Goal: Book appointment/travel/reservation

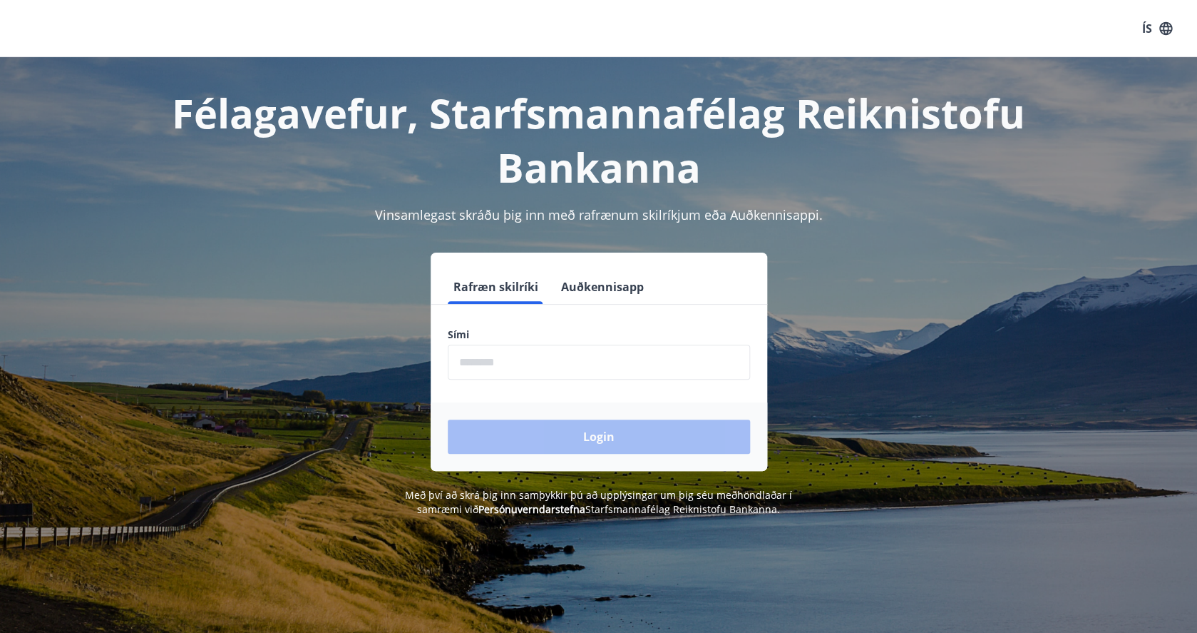
click at [517, 359] on input "phone" at bounding box center [599, 361] width 302 height 35
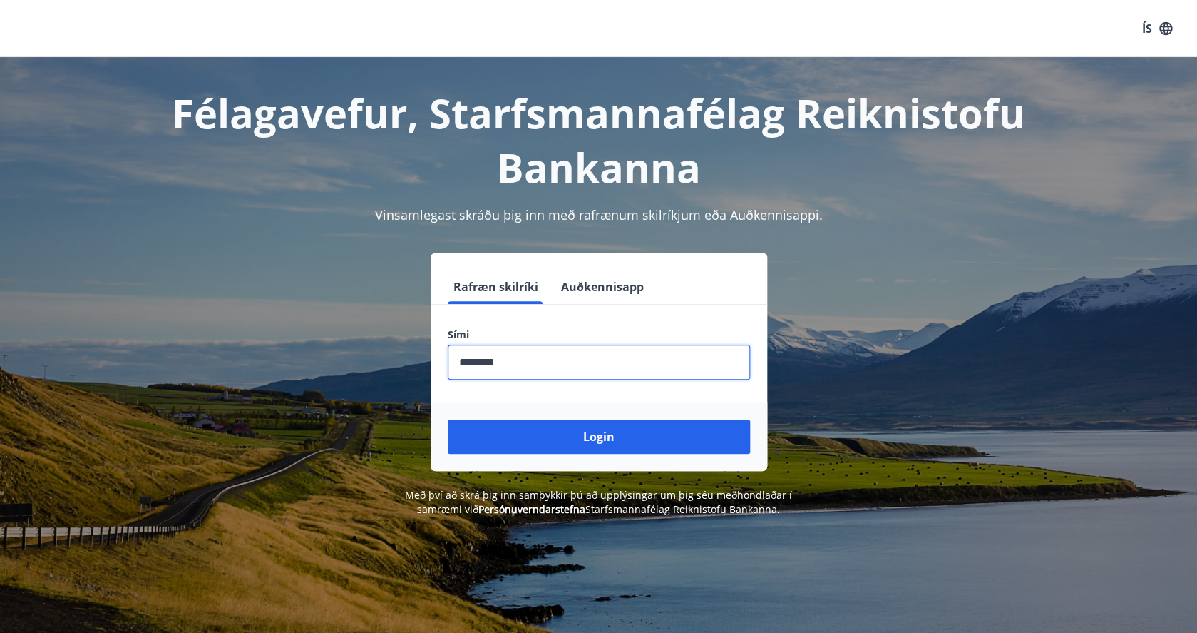
type input "********"
click at [448, 419] on button "Login" at bounding box center [599, 436] width 302 height 34
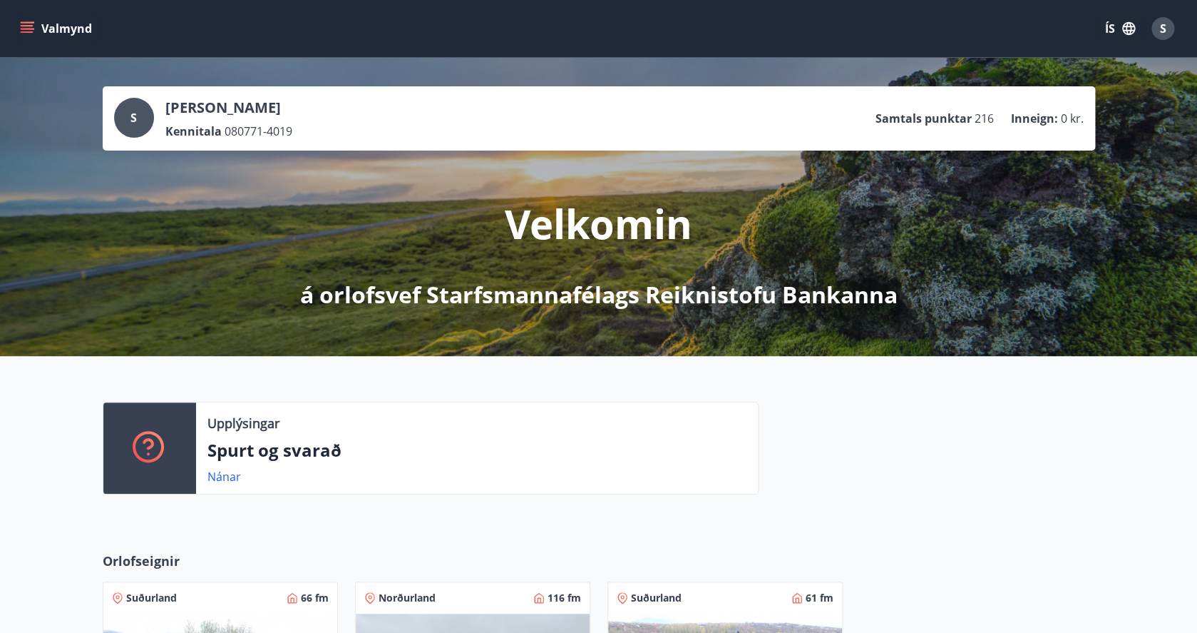
click at [31, 26] on icon "menu" at bounding box center [27, 25] width 13 height 1
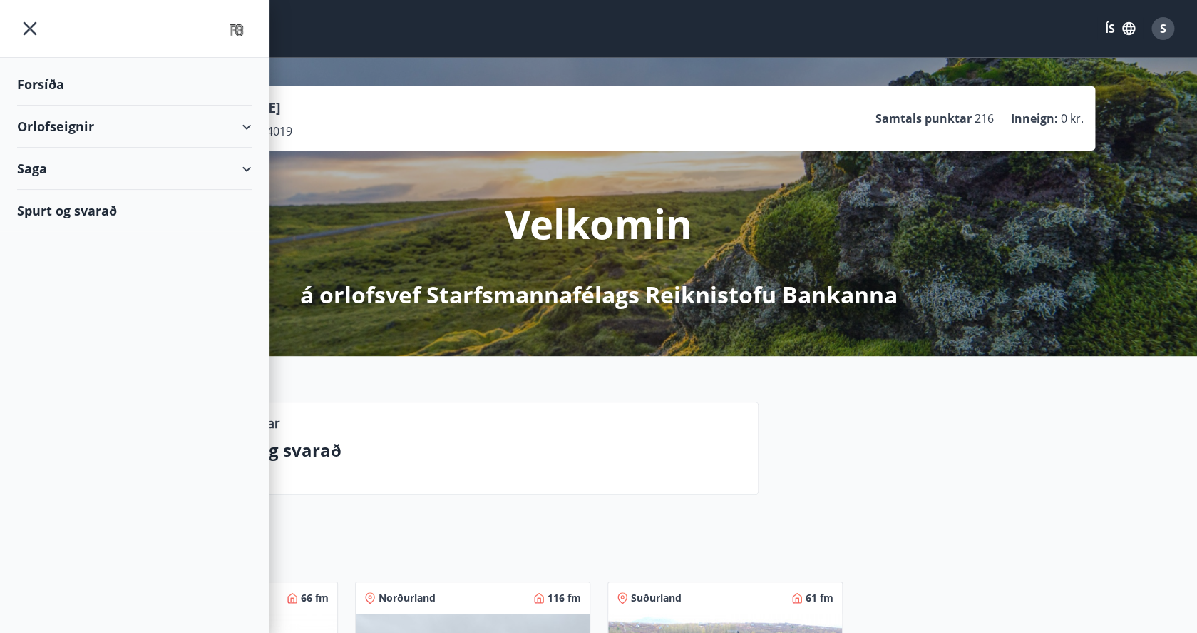
click at [246, 131] on div "Orlofseignir" at bounding box center [134, 127] width 235 height 42
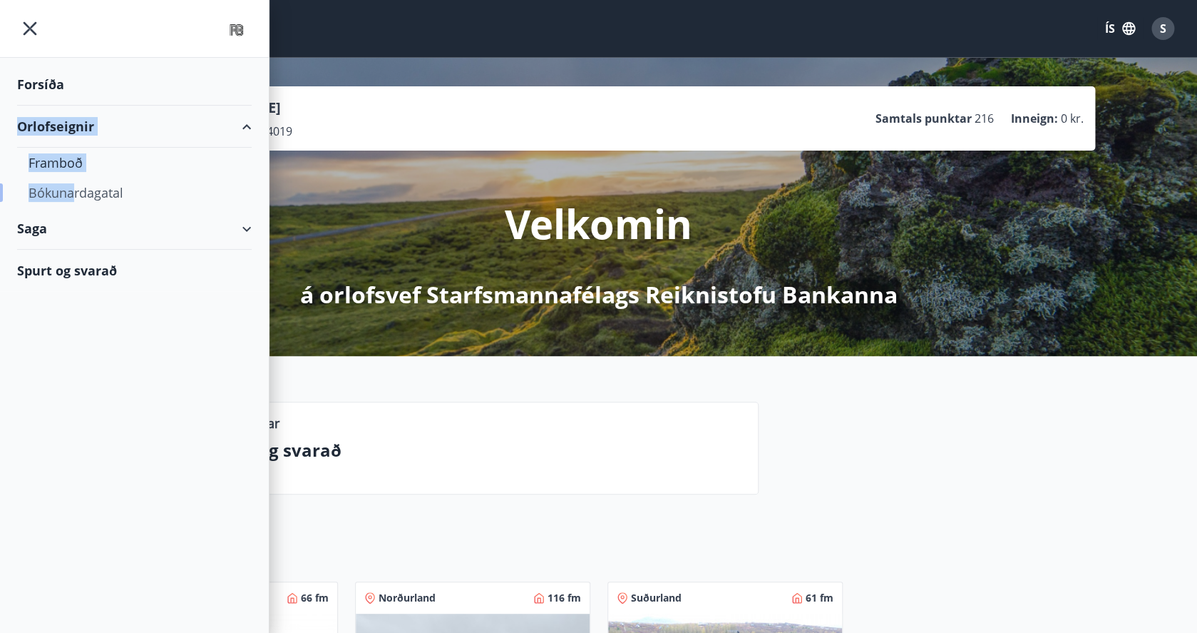
click at [71, 193] on div "Bókunardagatal" at bounding box center [135, 193] width 212 height 30
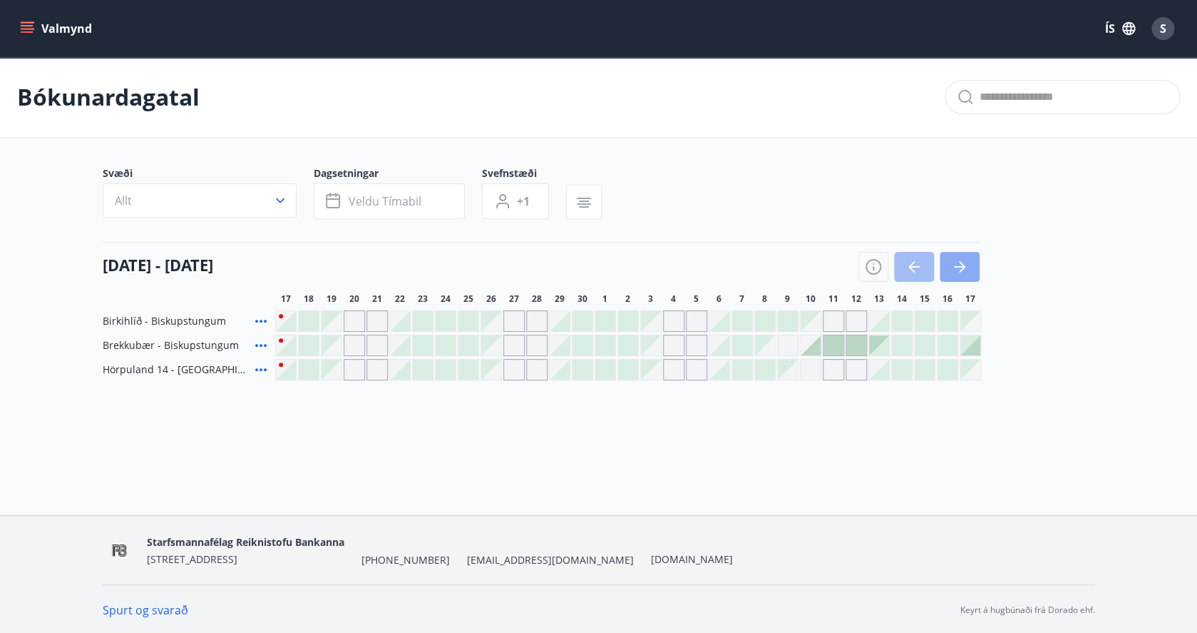
click at [965, 267] on icon "button" at bounding box center [962, 266] width 6 height 11
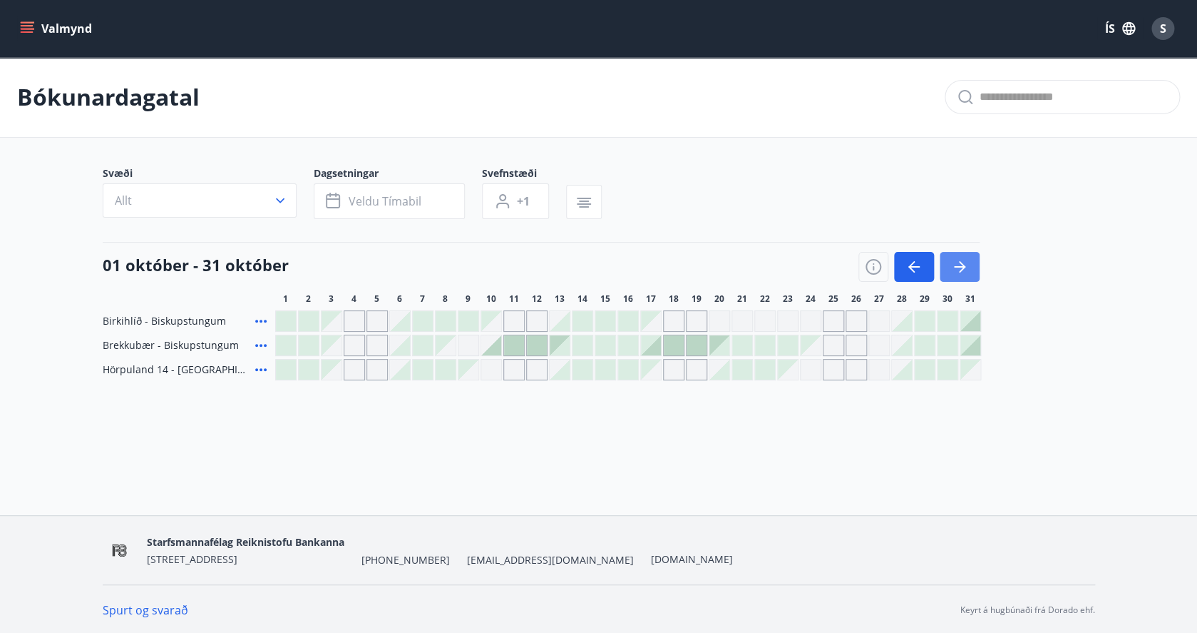
click at [964, 267] on icon "button" at bounding box center [959, 266] width 11 height 1
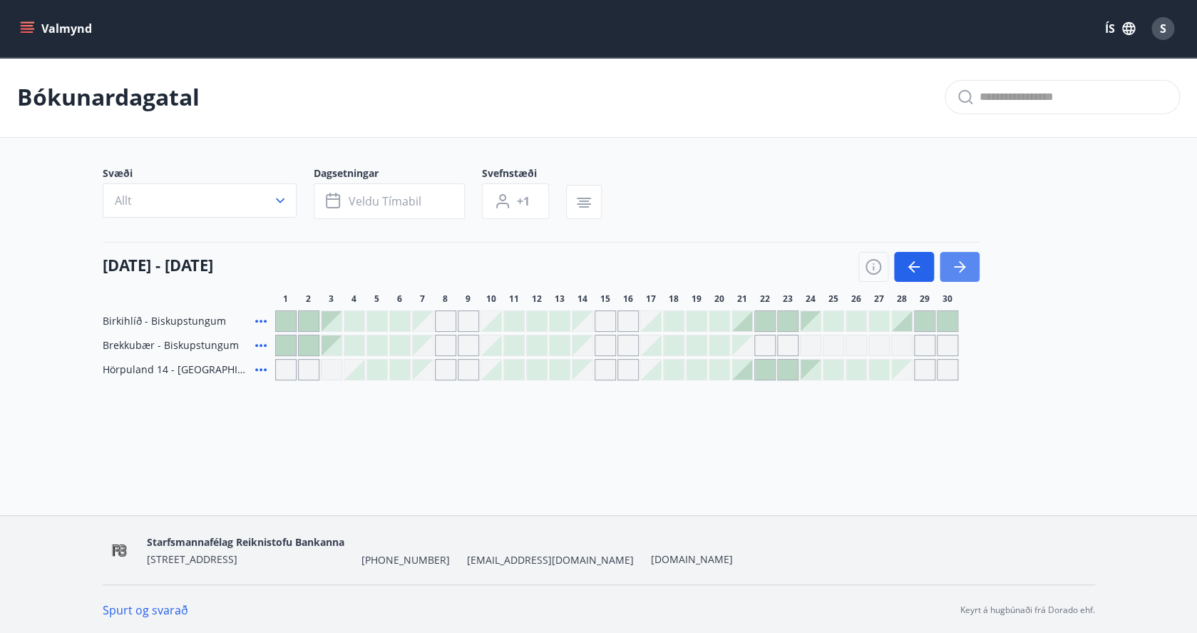
click at [962, 267] on icon "button" at bounding box center [959, 266] width 11 height 1
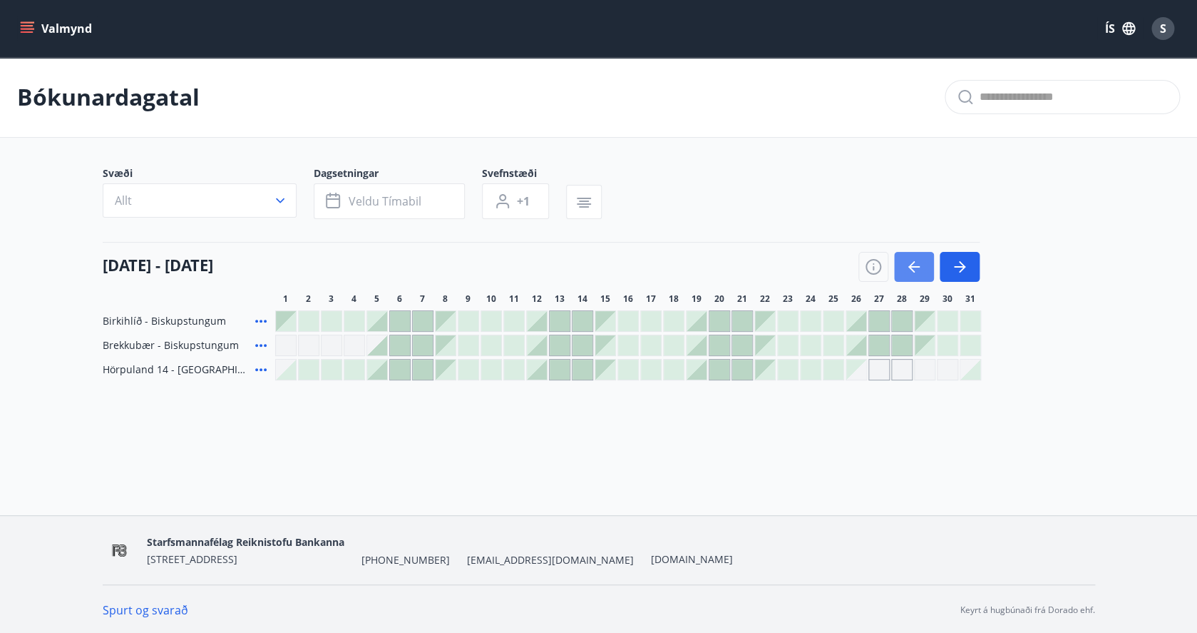
click at [918, 268] on icon "button" at bounding box center [914, 266] width 17 height 17
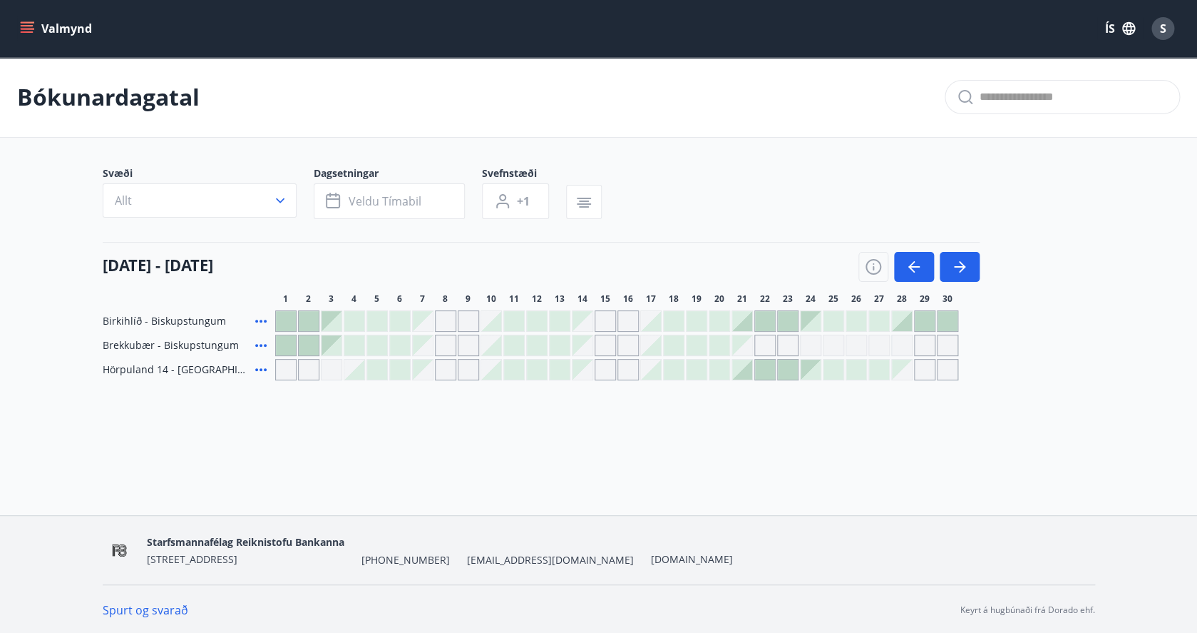
click at [769, 374] on div at bounding box center [765, 369] width 20 height 20
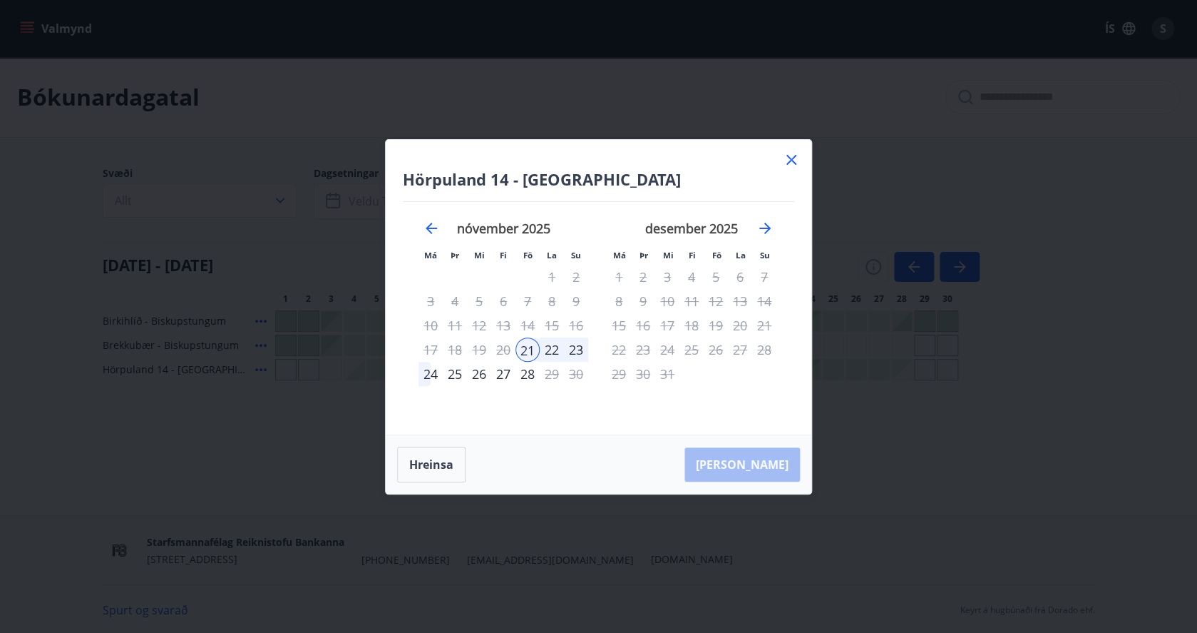
click at [769, 466] on div "[PERSON_NAME]" at bounding box center [599, 464] width 426 height 58
click at [527, 349] on div "21" at bounding box center [528, 349] width 24 height 24
click at [432, 373] on div "24" at bounding box center [431, 374] width 24 height 24
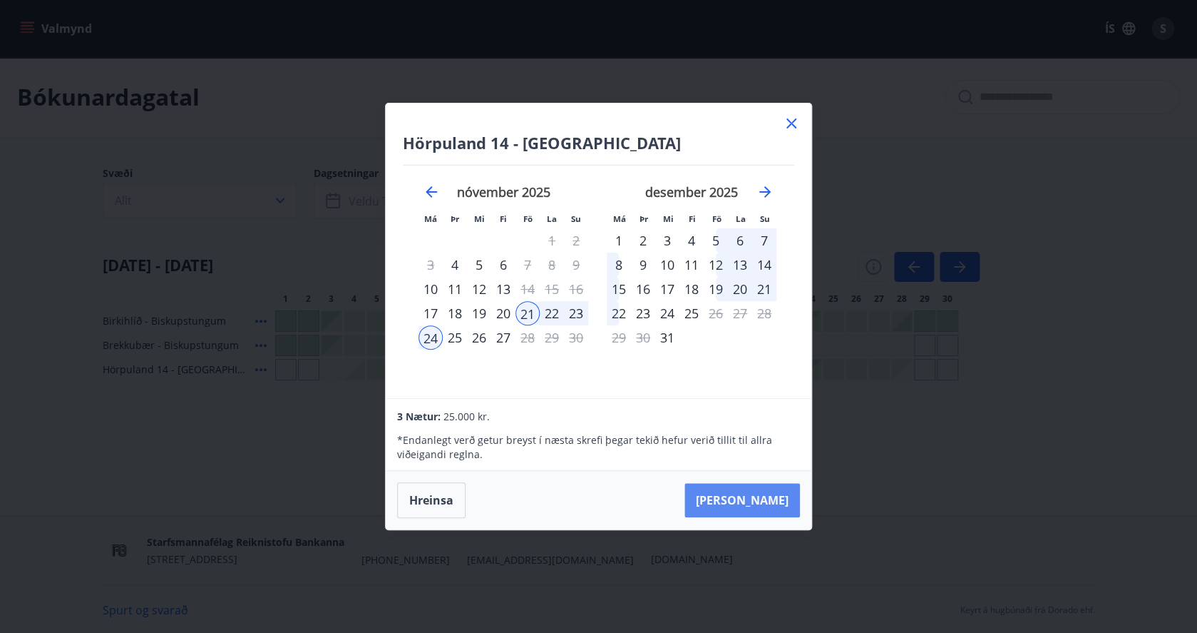
click at [761, 497] on button "[PERSON_NAME]" at bounding box center [743, 500] width 116 height 34
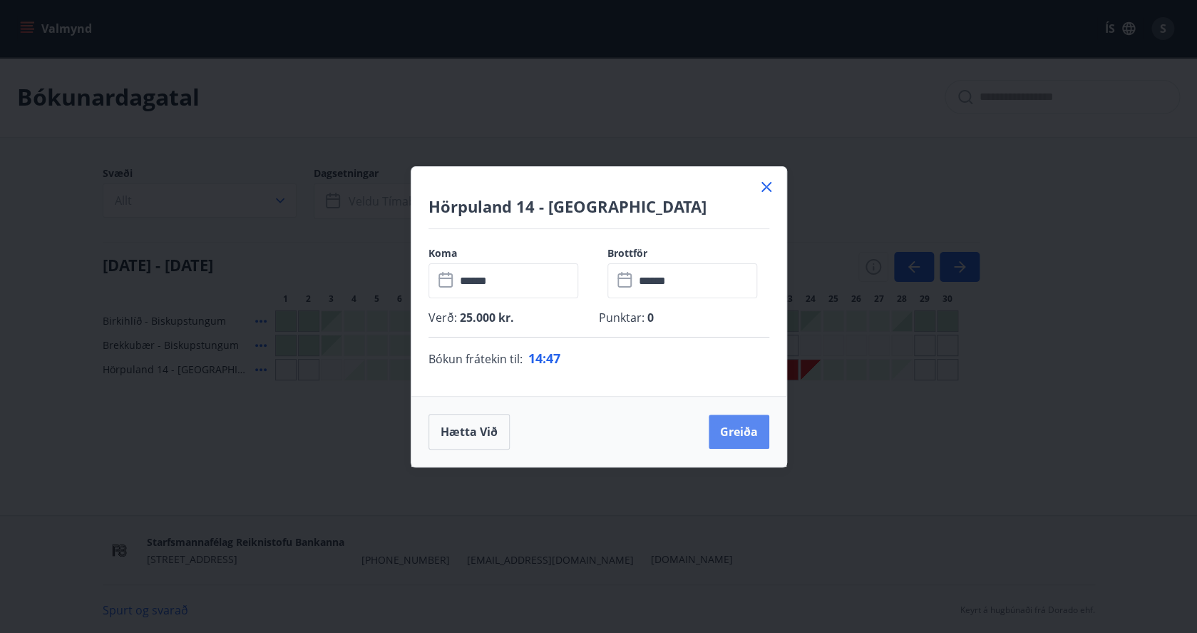
click at [743, 434] on button "Greiða" at bounding box center [739, 431] width 61 height 34
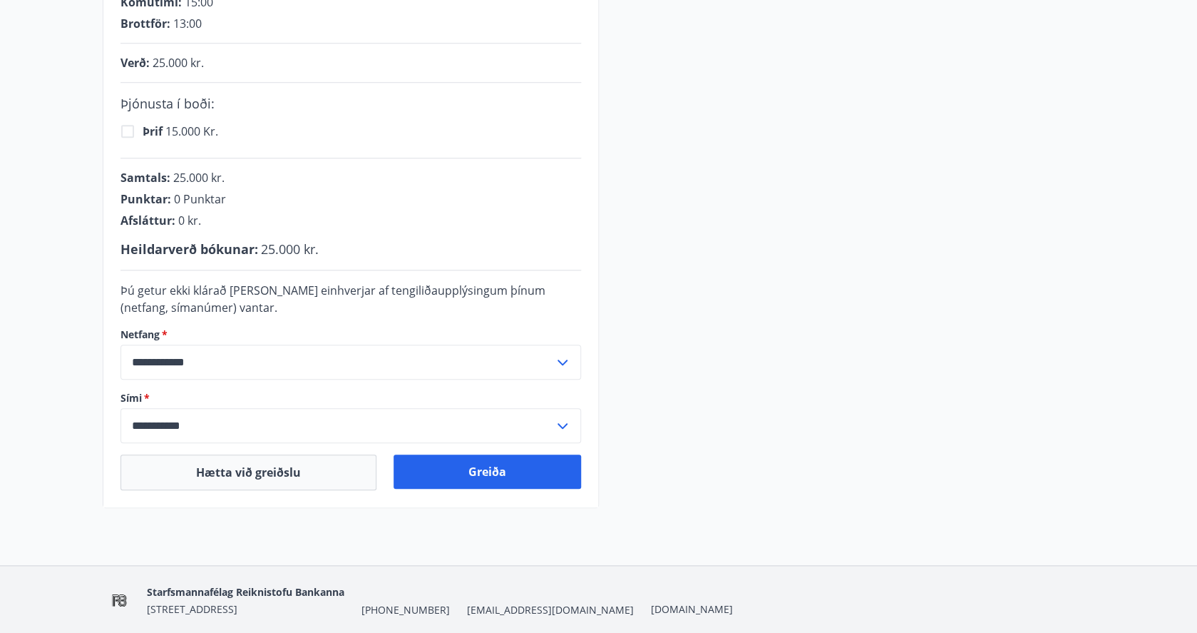
scroll to position [387, 0]
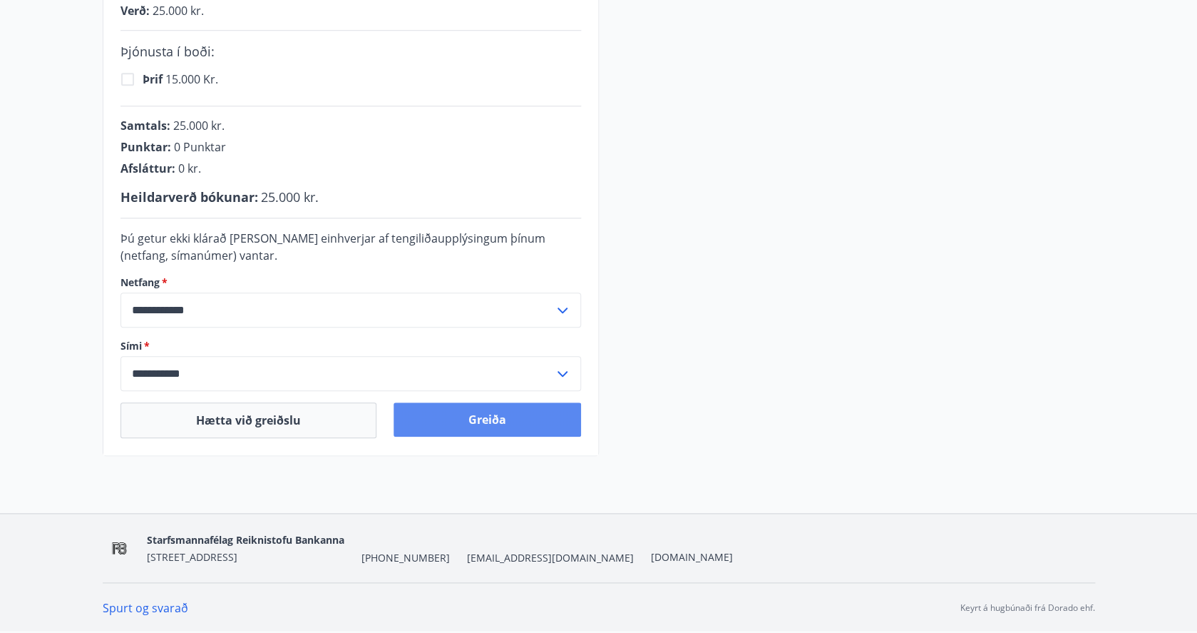
click at [480, 422] on button "Greiða" at bounding box center [488, 419] width 188 height 34
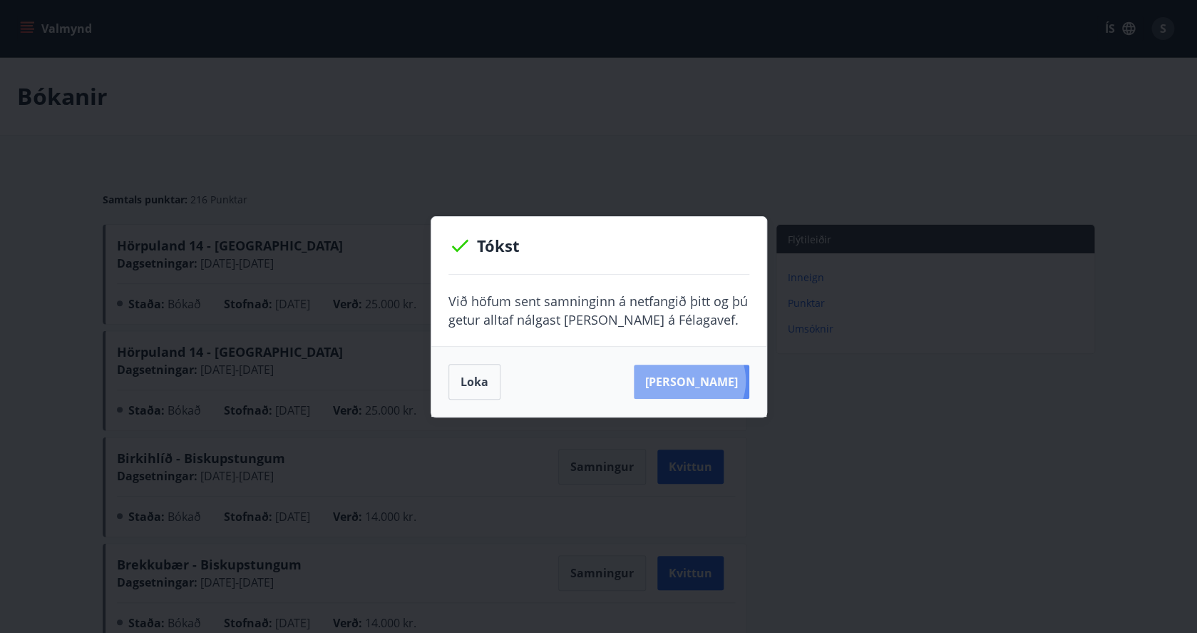
click at [712, 380] on button "[PERSON_NAME]" at bounding box center [692, 381] width 116 height 34
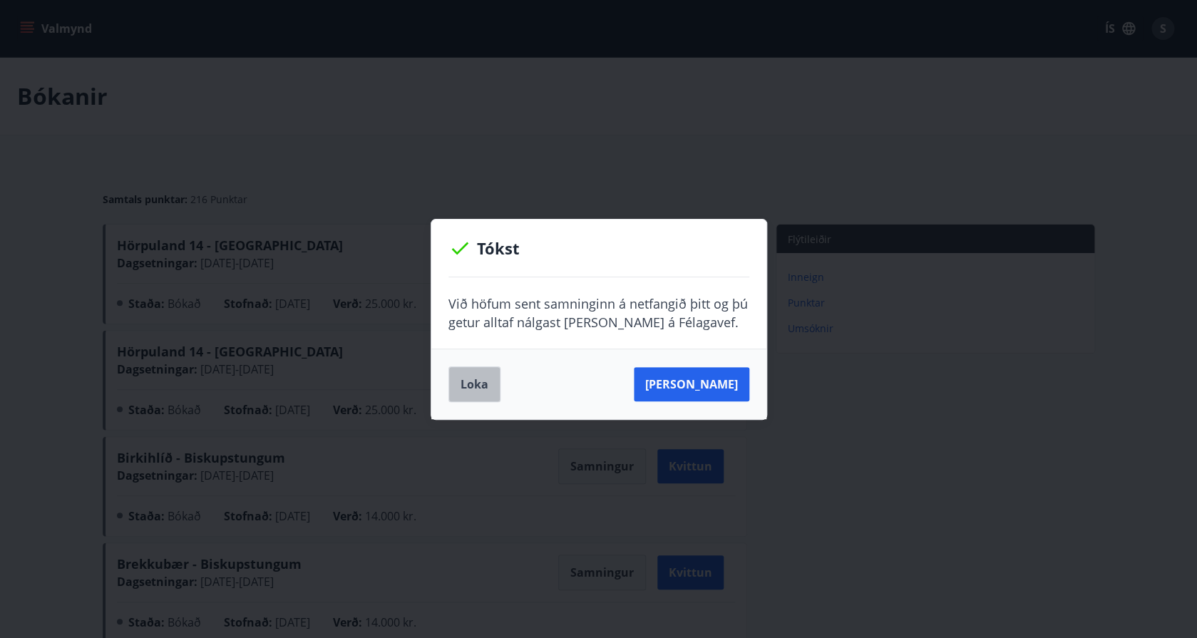
click at [474, 385] on button "Loka" at bounding box center [475, 385] width 52 height 36
